Goal: Task Accomplishment & Management: Use online tool/utility

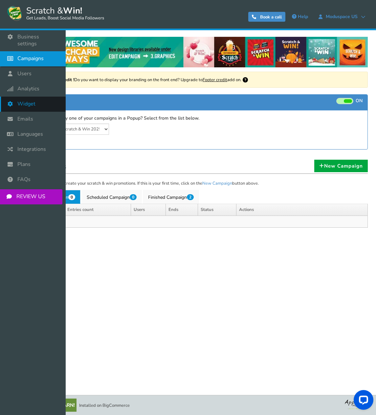
click at [42, 97] on link "Widget" at bounding box center [33, 104] width 66 height 15
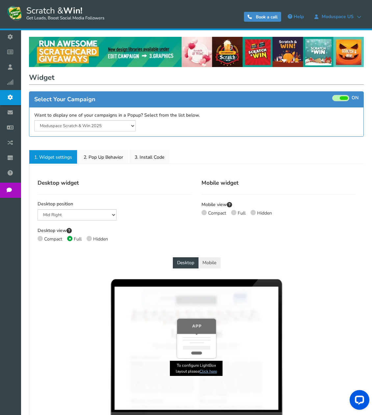
select select "mid-bottom-bar"
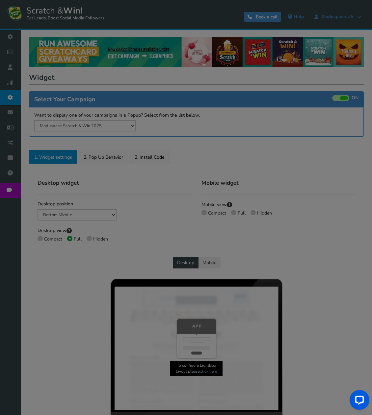
radio input "true"
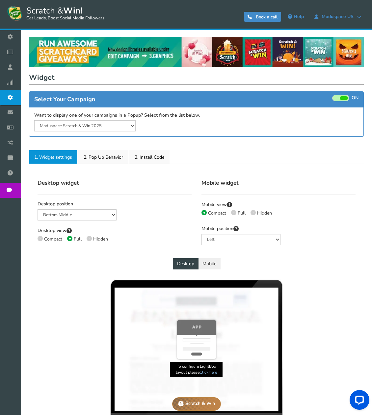
click at [337, 97] on span at bounding box center [340, 98] width 17 height 6
click at [0, 0] on input "ON OFF" at bounding box center [0, 0] width 0 height 0
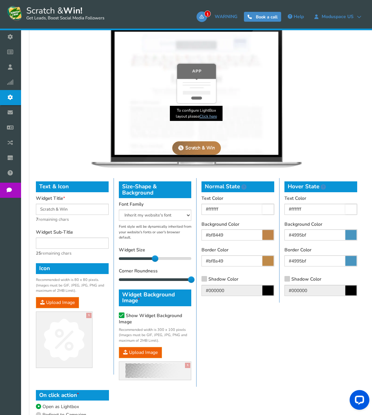
scroll to position [338, 0]
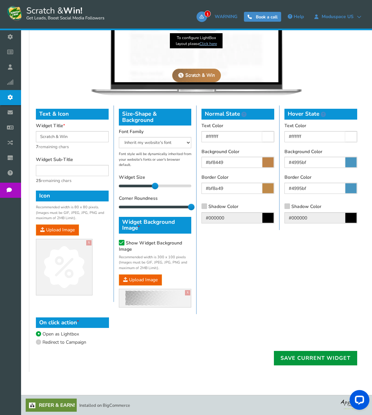
drag, startPoint x: 302, startPoint y: 358, endPoint x: 307, endPoint y: 355, distance: 5.6
click at [302, 358] on link "Save current widget" at bounding box center [315, 358] width 83 height 14
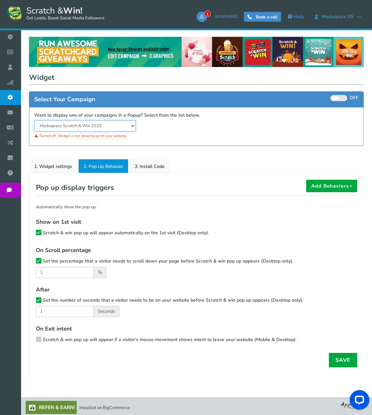
click at [113, 125] on select "Moduspace Scratch & Win 2025 Moduspace Scratch & Win 2024" at bounding box center [84, 125] width 101 height 11
select select "19514"
click at [34, 120] on select "Moduspace Scratch & Win 2025 Moduspace Scratch & Win 2024" at bounding box center [84, 125] width 101 height 11
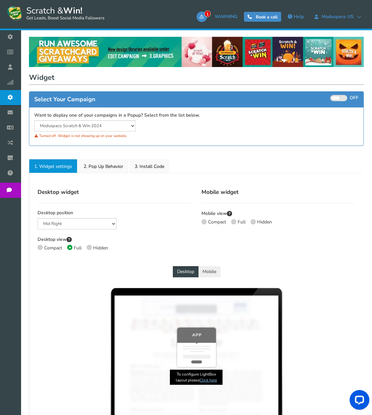
select select "mid-bottom-bar"
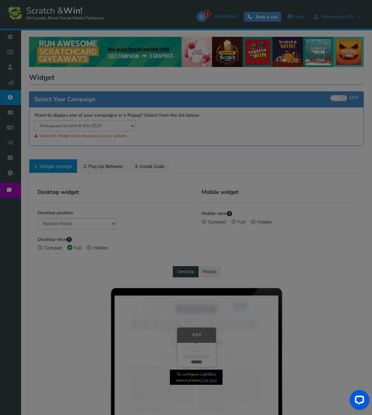
radio input "true"
